Goal: Information Seeking & Learning: Learn about a topic

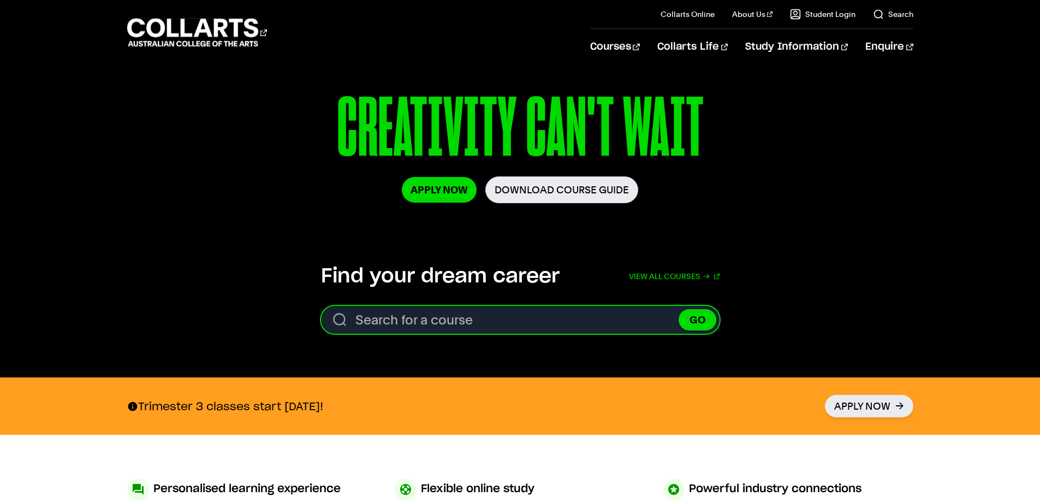
click at [449, 312] on input "Search for a course" at bounding box center [520, 320] width 398 height 28
type input "graphic design"
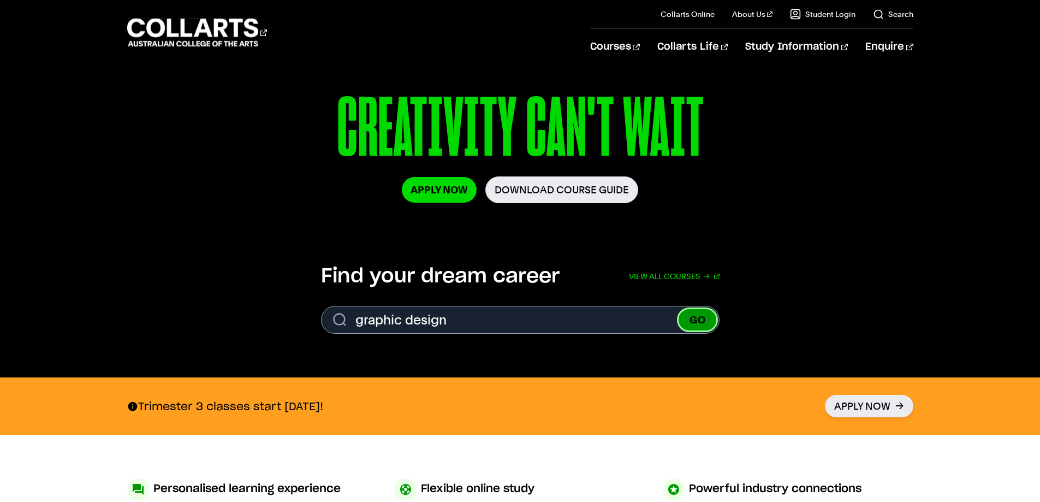
click at [704, 315] on button "GO" at bounding box center [697, 319] width 38 height 21
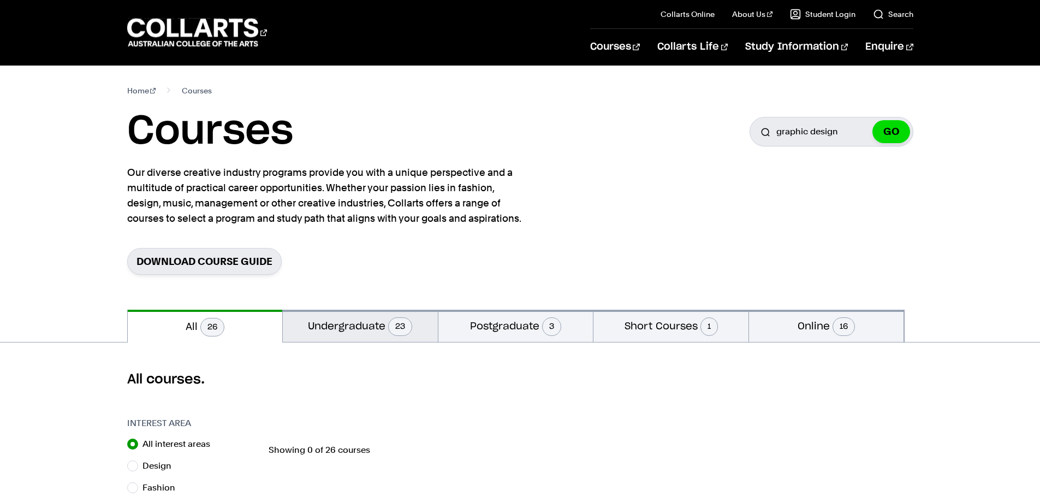
click at [377, 326] on button "Undergraduate 23" at bounding box center [360, 325] width 155 height 32
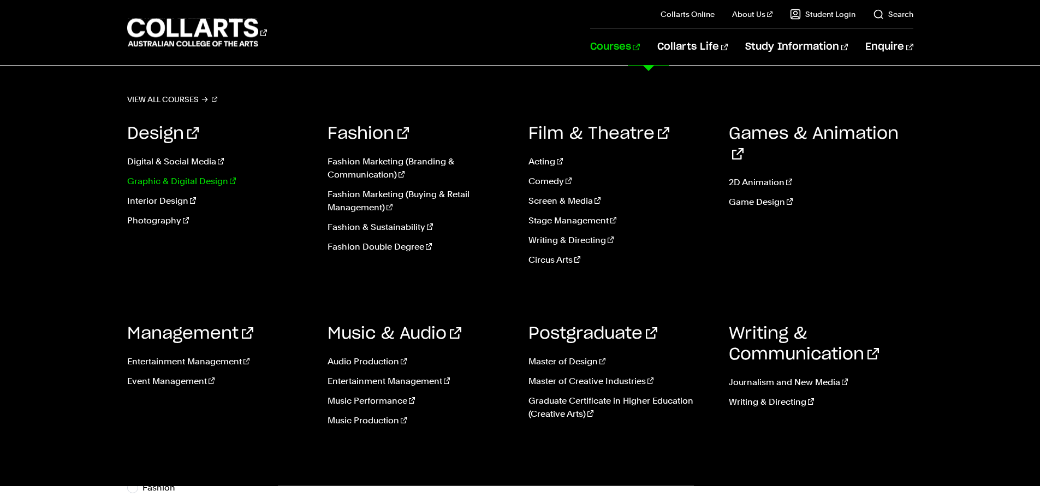
click at [168, 181] on link "Graphic & Digital Design" at bounding box center [219, 181] width 184 height 13
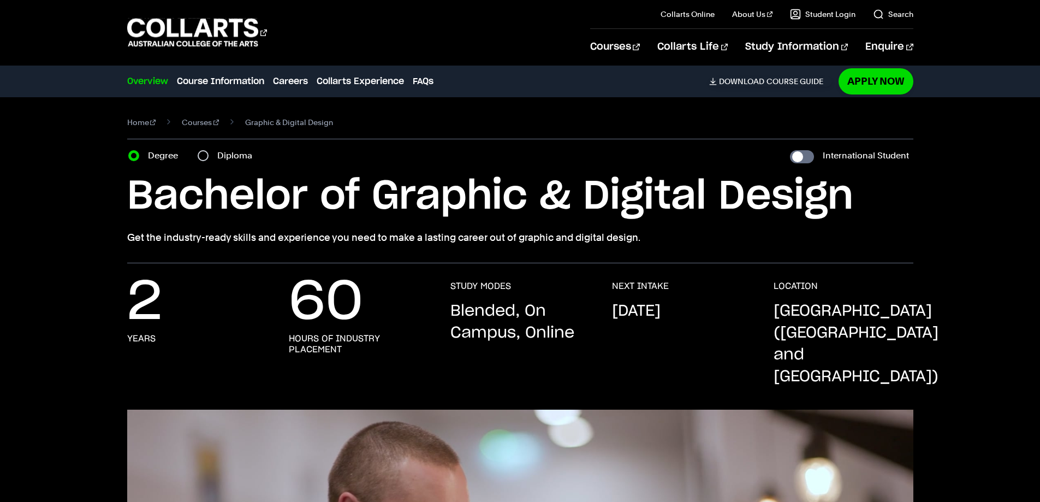
drag, startPoint x: 530, startPoint y: 332, endPoint x: 570, endPoint y: 336, distance: 39.5
click at [570, 336] on p "Blended, On Campus, Online" at bounding box center [520, 322] width 140 height 44
click at [549, 330] on p "Blended, On Campus, Online" at bounding box center [520, 322] width 140 height 44
click at [201, 156] on input "Diploma" at bounding box center [203, 155] width 11 height 11
radio input "true"
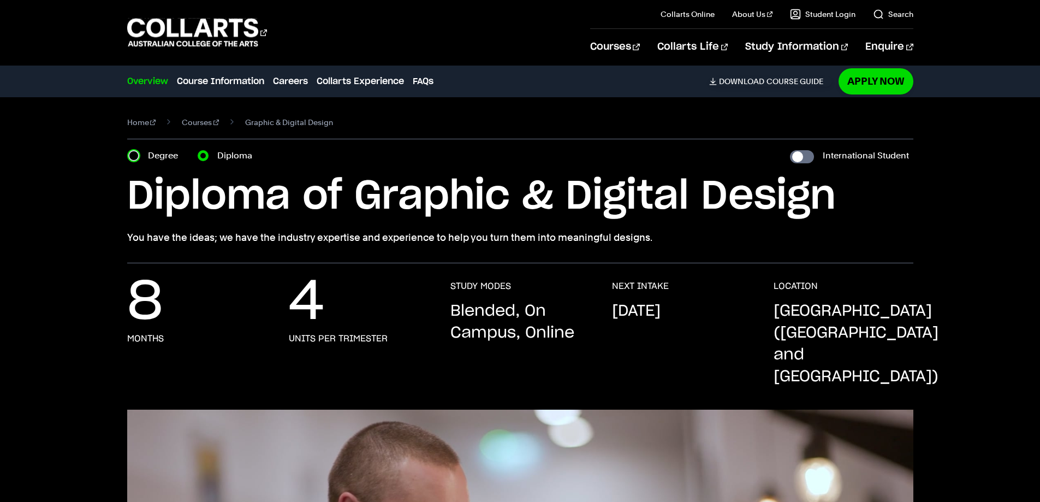
click at [136, 156] on input "Degree" at bounding box center [133, 155] width 11 height 11
radio input "true"
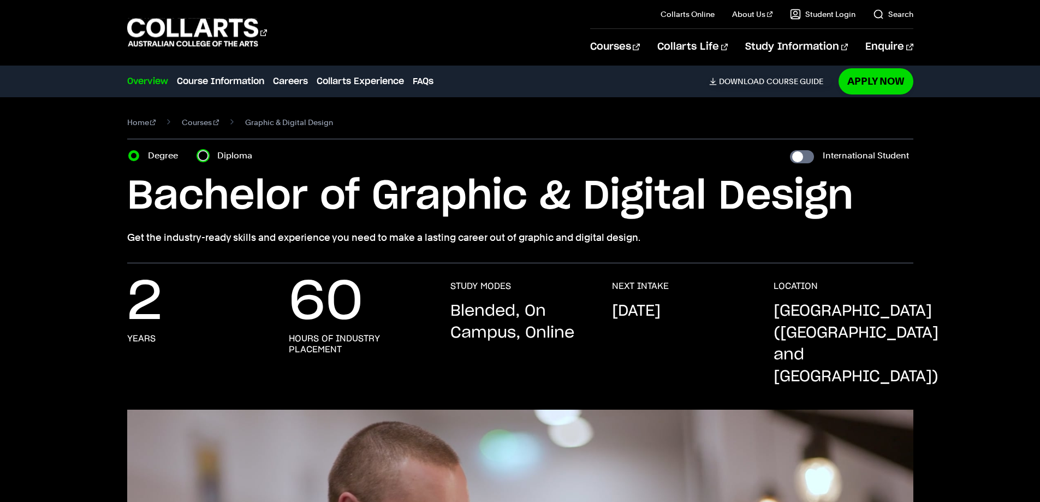
click at [203, 155] on input "Diploma" at bounding box center [203, 155] width 11 height 11
radio input "true"
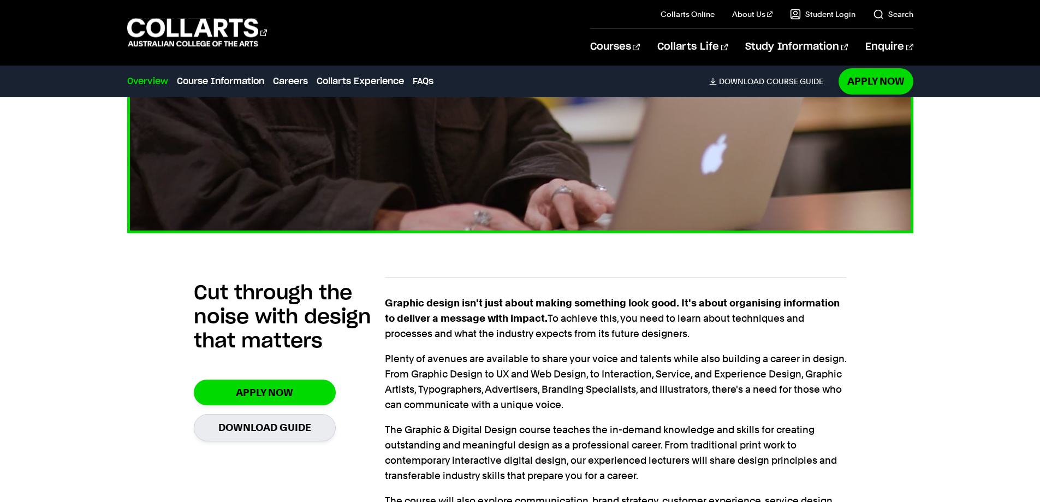
scroll to position [710, 0]
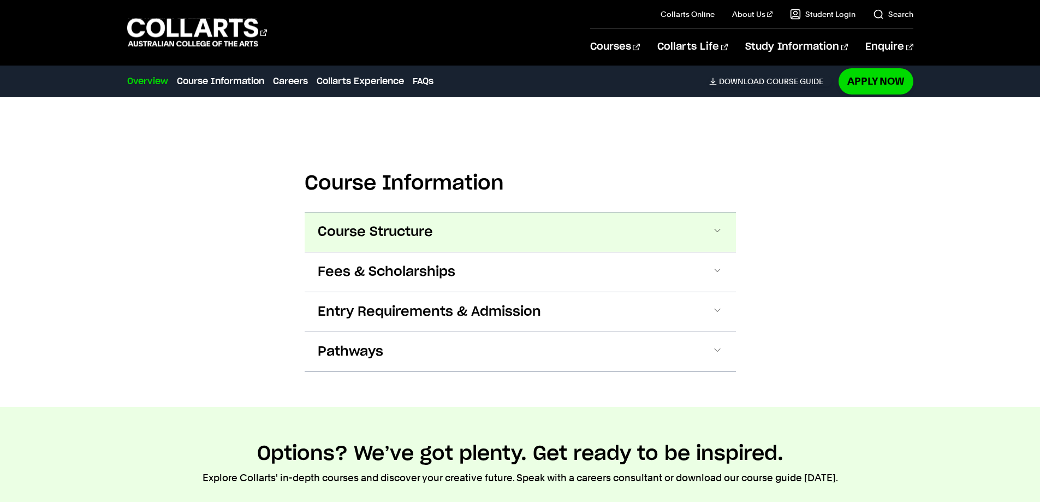
click at [395, 223] on span "Course Structure" at bounding box center [375, 231] width 115 height 17
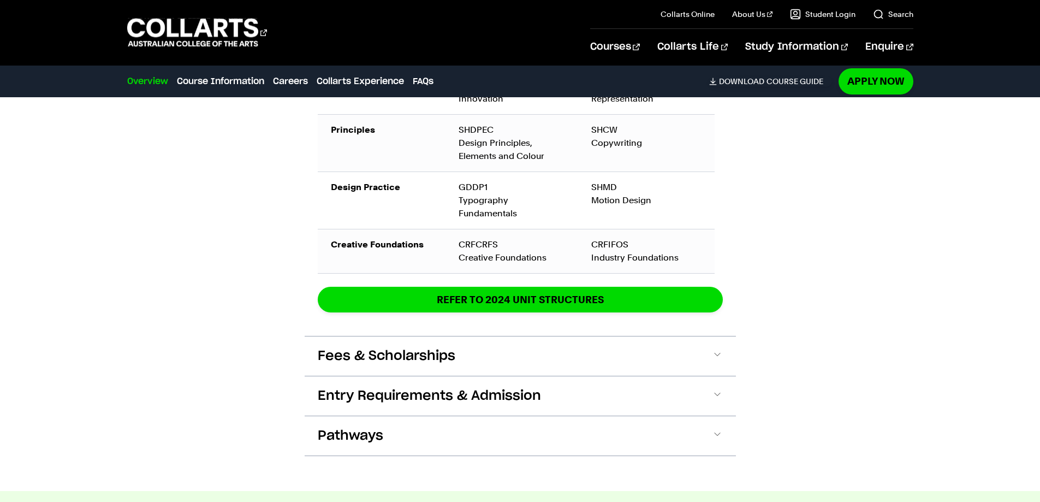
scroll to position [1511, 0]
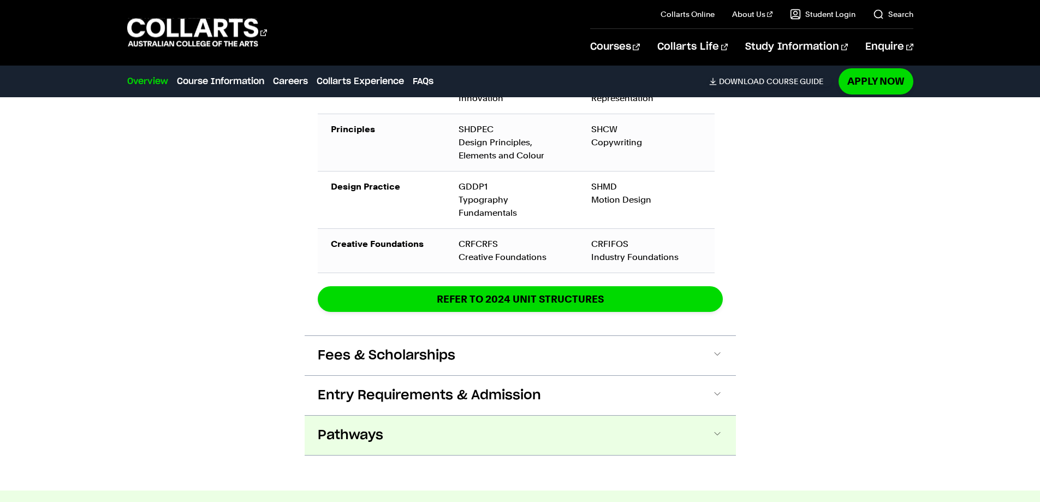
click at [327, 415] on button "Pathways" at bounding box center [520, 434] width 431 height 39
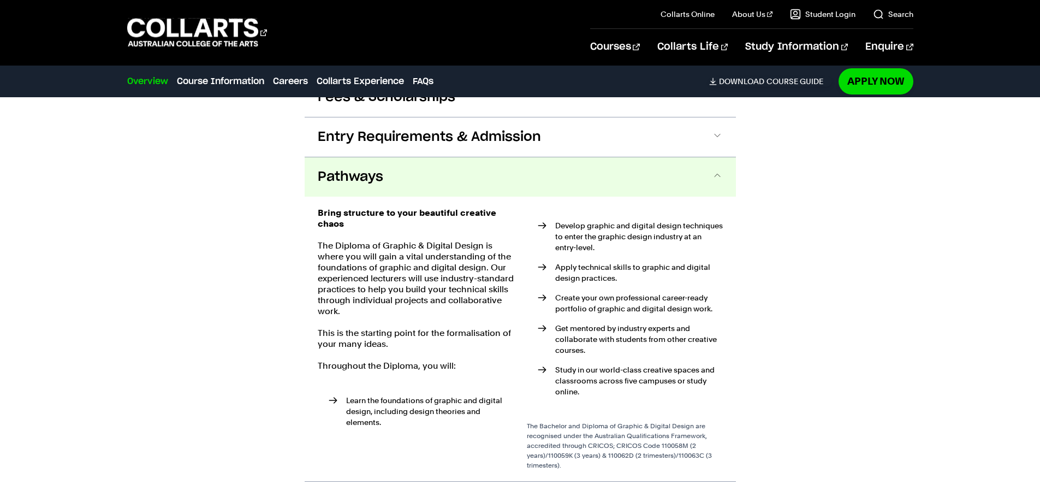
scroll to position [1807, 0]
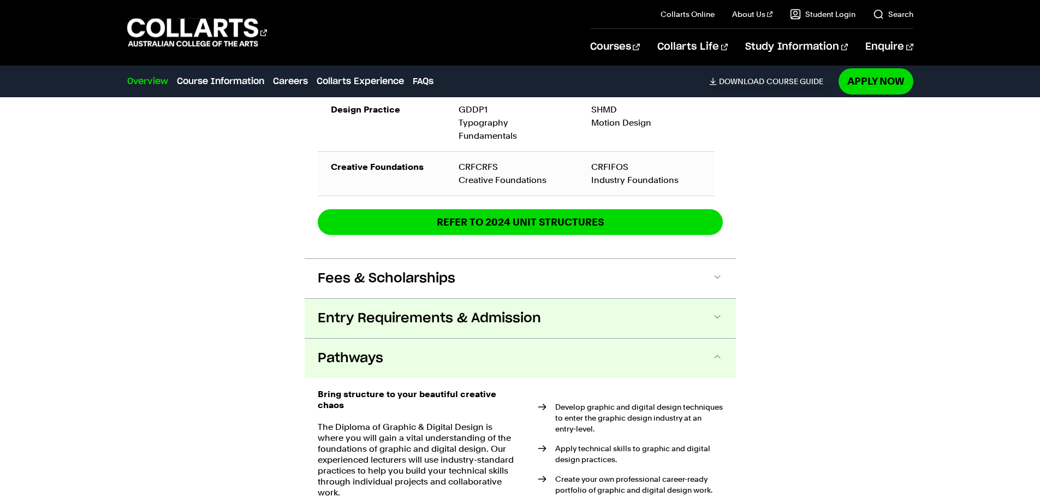
click at [351, 309] on span "Entry Requirements & Admission" at bounding box center [429, 317] width 223 height 17
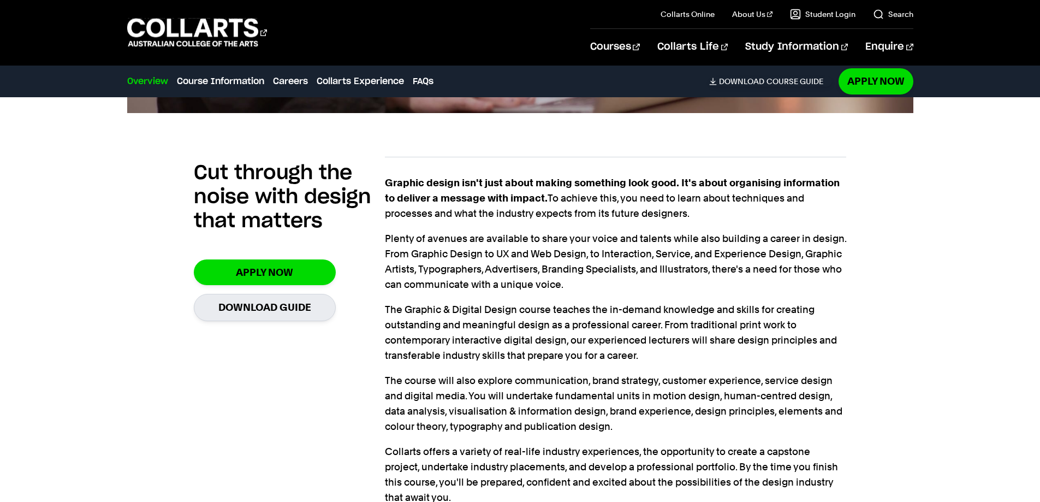
scroll to position [675, 0]
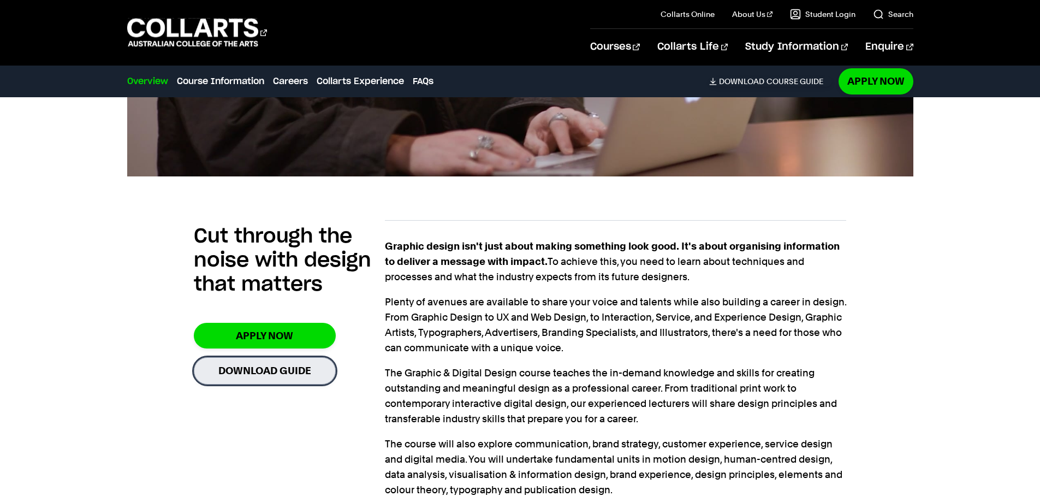
click at [300, 357] on link "Download Guide" at bounding box center [265, 370] width 142 height 27
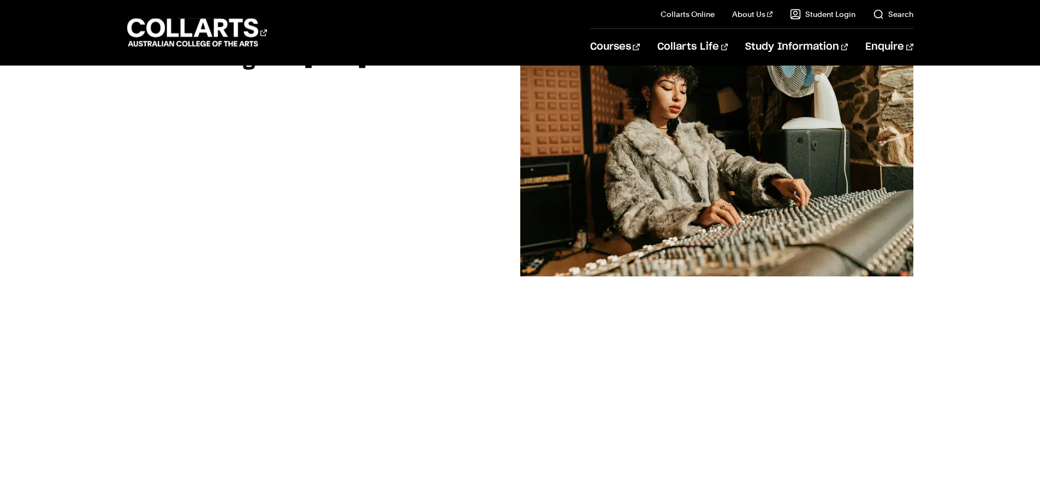
scroll to position [327, 0]
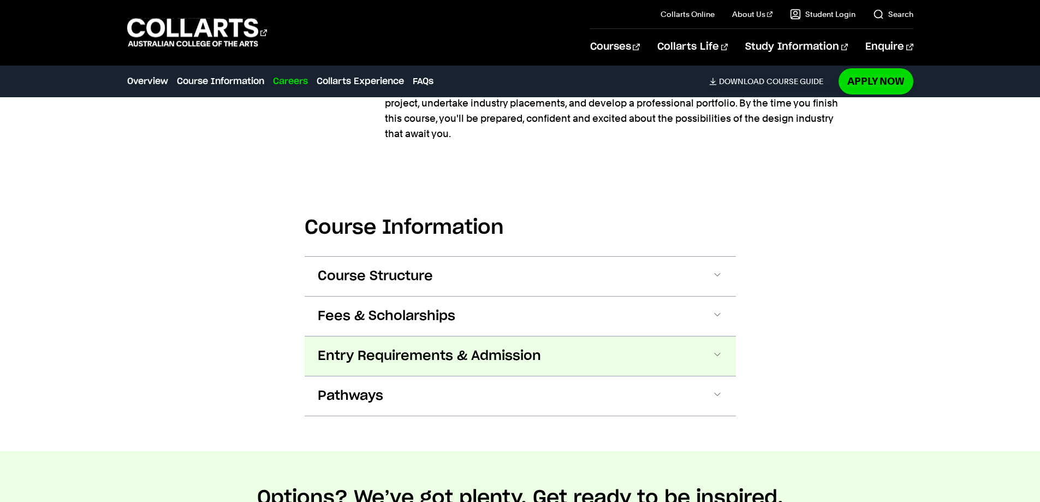
scroll to position [979, 0]
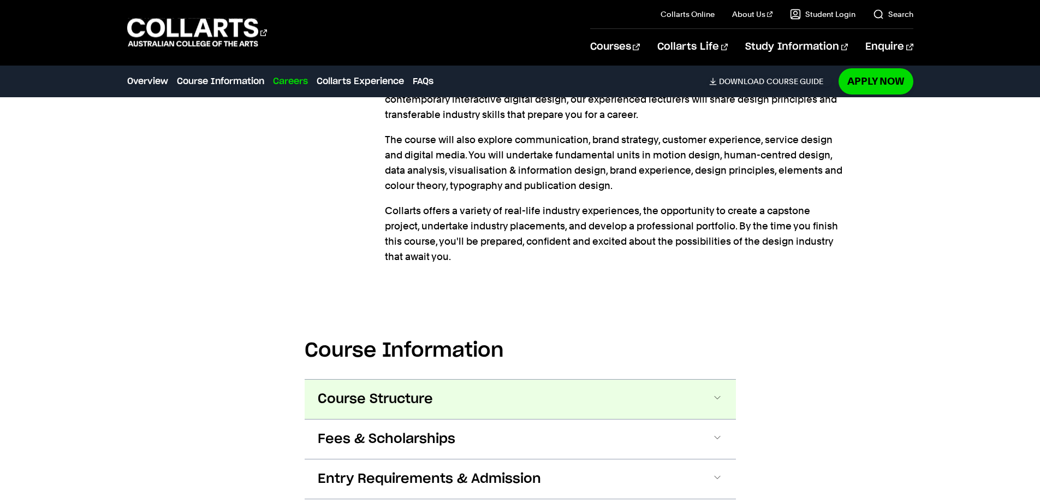
click at [718, 392] on span at bounding box center [717, 399] width 11 height 14
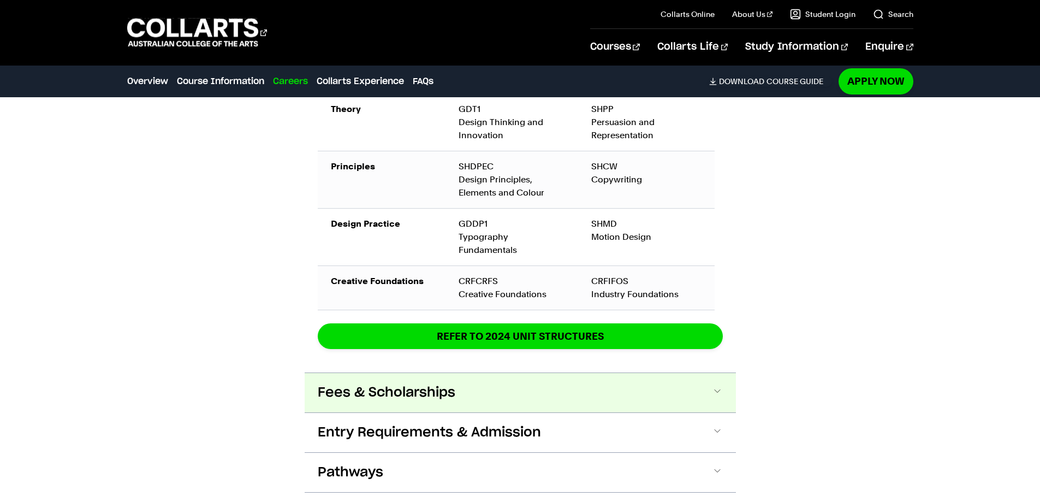
scroll to position [1511, 0]
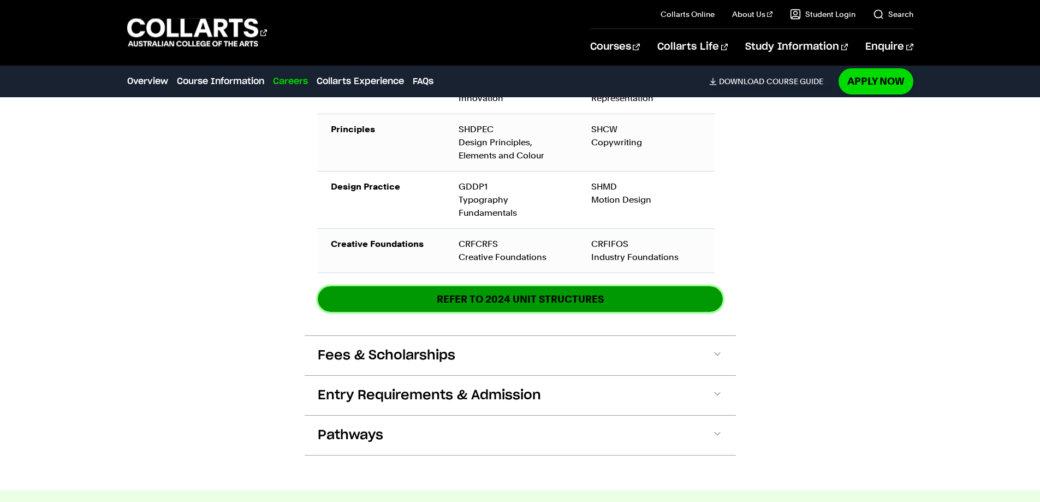
click at [549, 286] on link "REFER TO 2024 unit structures" at bounding box center [520, 299] width 405 height 26
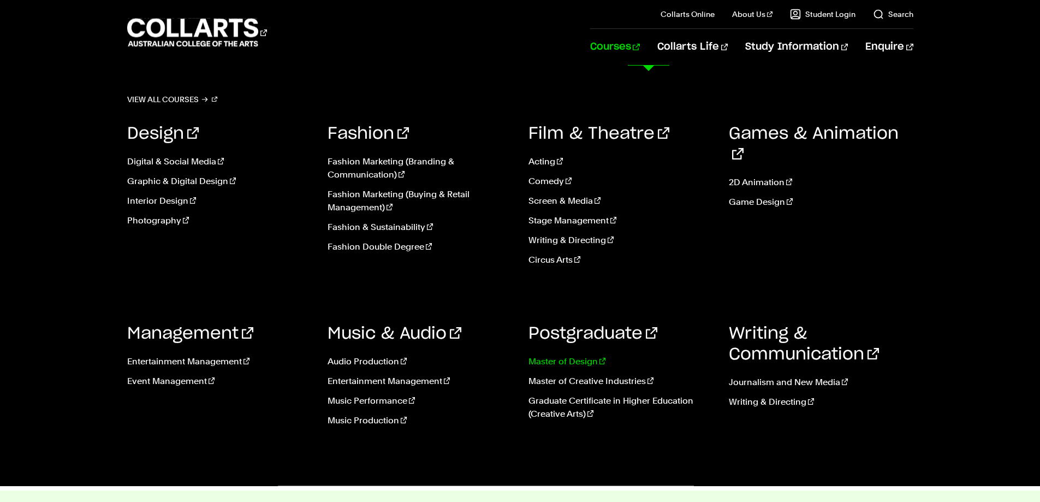
click at [586, 362] on link "Master of Design" at bounding box center [620, 361] width 184 height 13
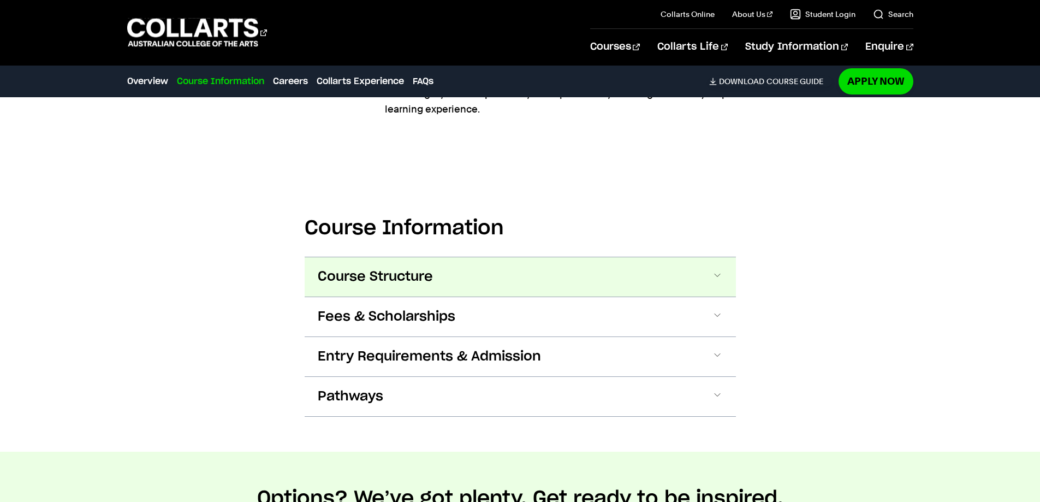
click at [415, 279] on span "Course Structure" at bounding box center [375, 276] width 115 height 17
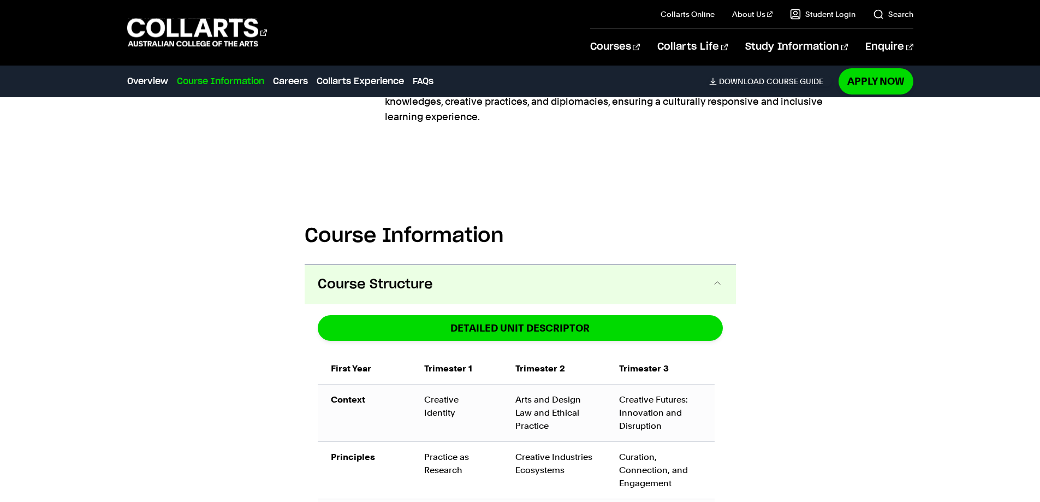
scroll to position [486, 0]
